Goal: Navigation & Orientation: Find specific page/section

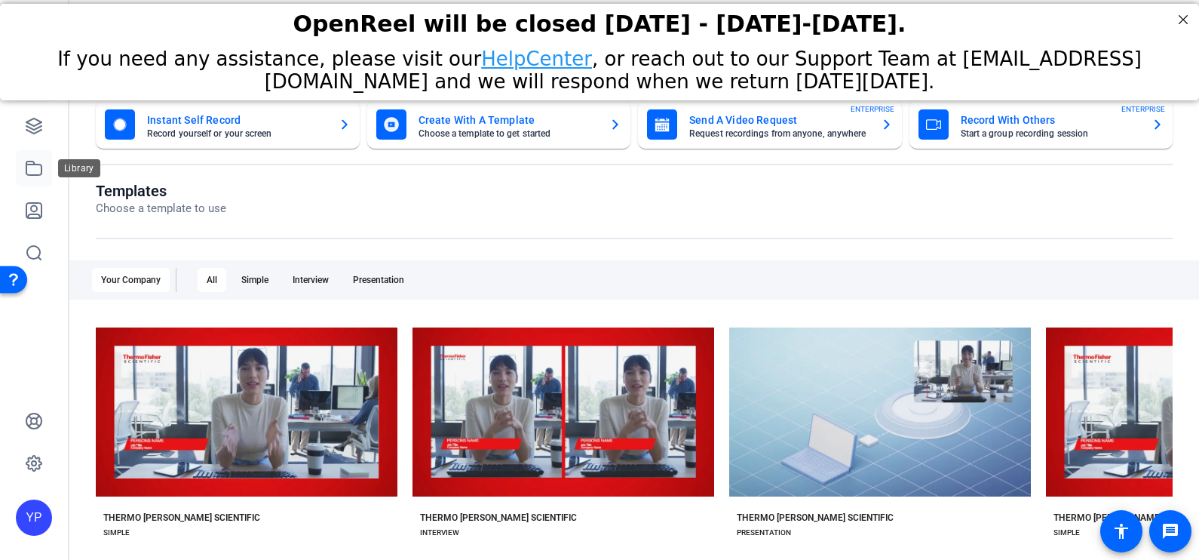
click at [28, 166] on icon at bounding box center [34, 168] width 18 height 18
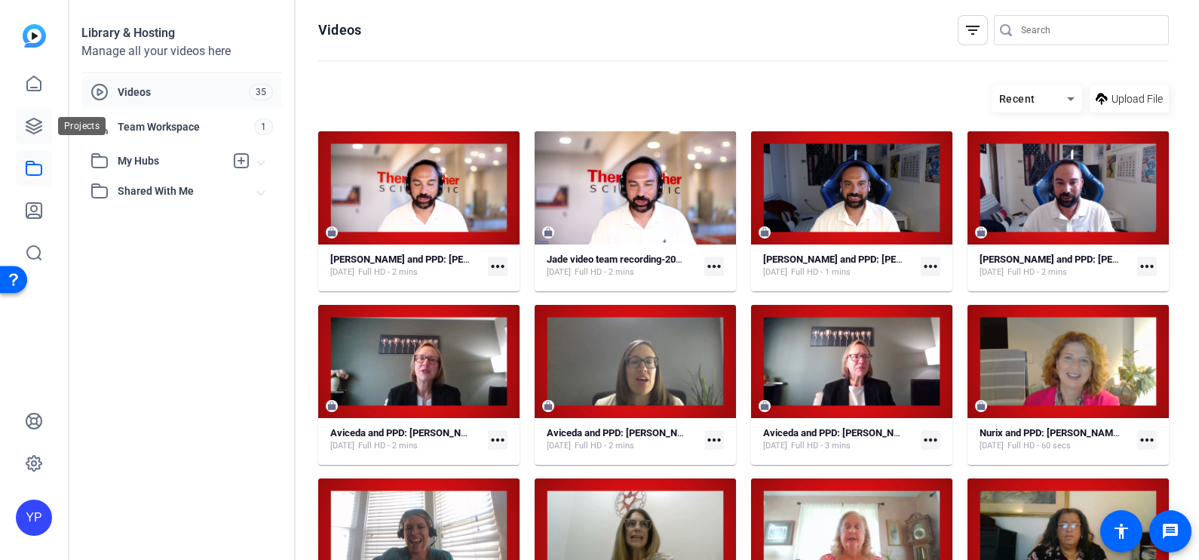
click at [30, 124] on icon at bounding box center [33, 125] width 15 height 15
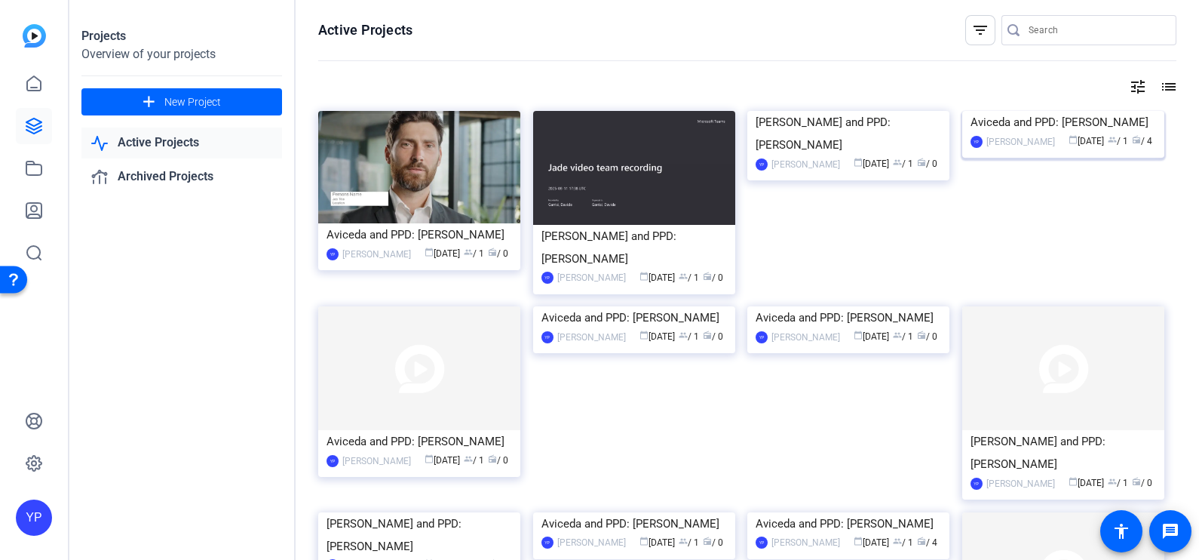
click at [1063, 111] on img at bounding box center [1063, 111] width 202 height 0
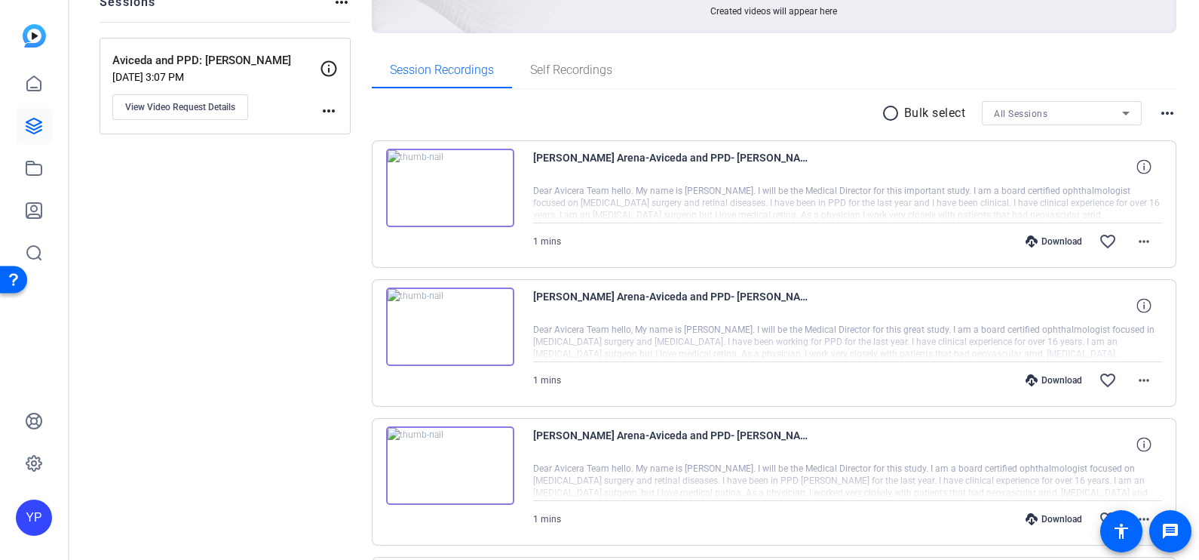
scroll to position [204, 0]
